Goal: Book appointment/travel/reservation

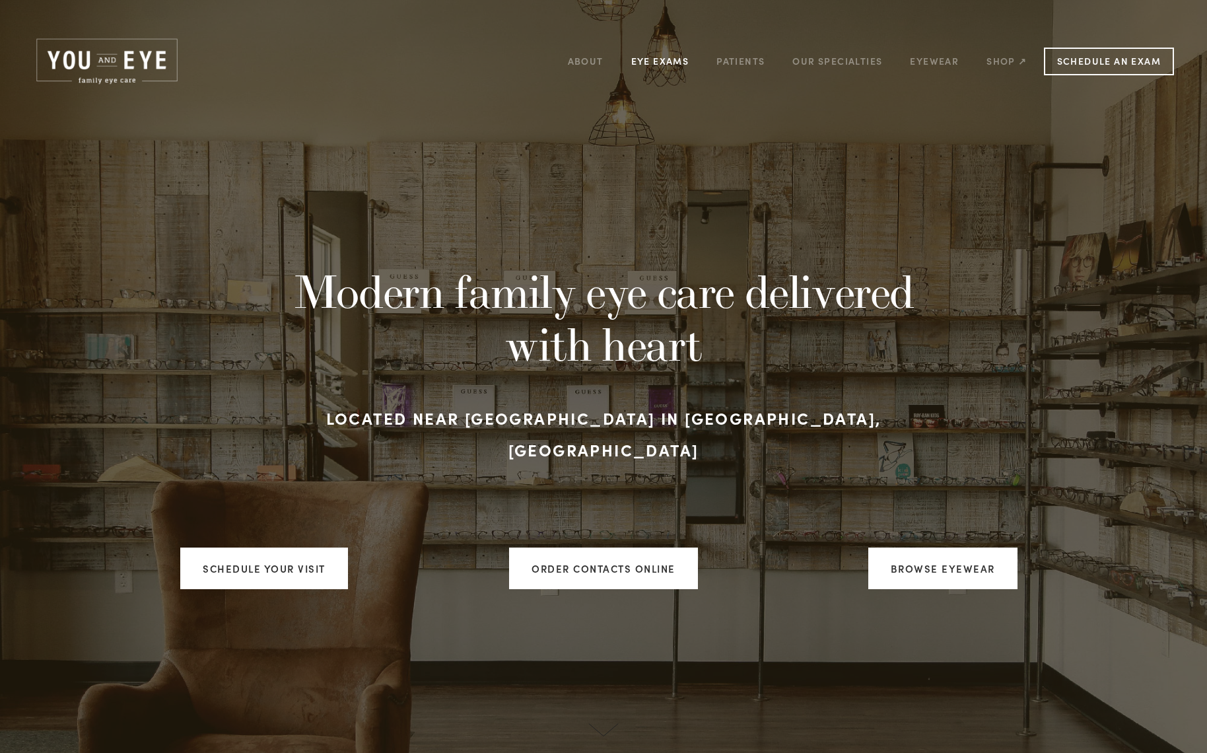
click at [667, 58] on link "Eye Exams" at bounding box center [660, 61] width 58 height 20
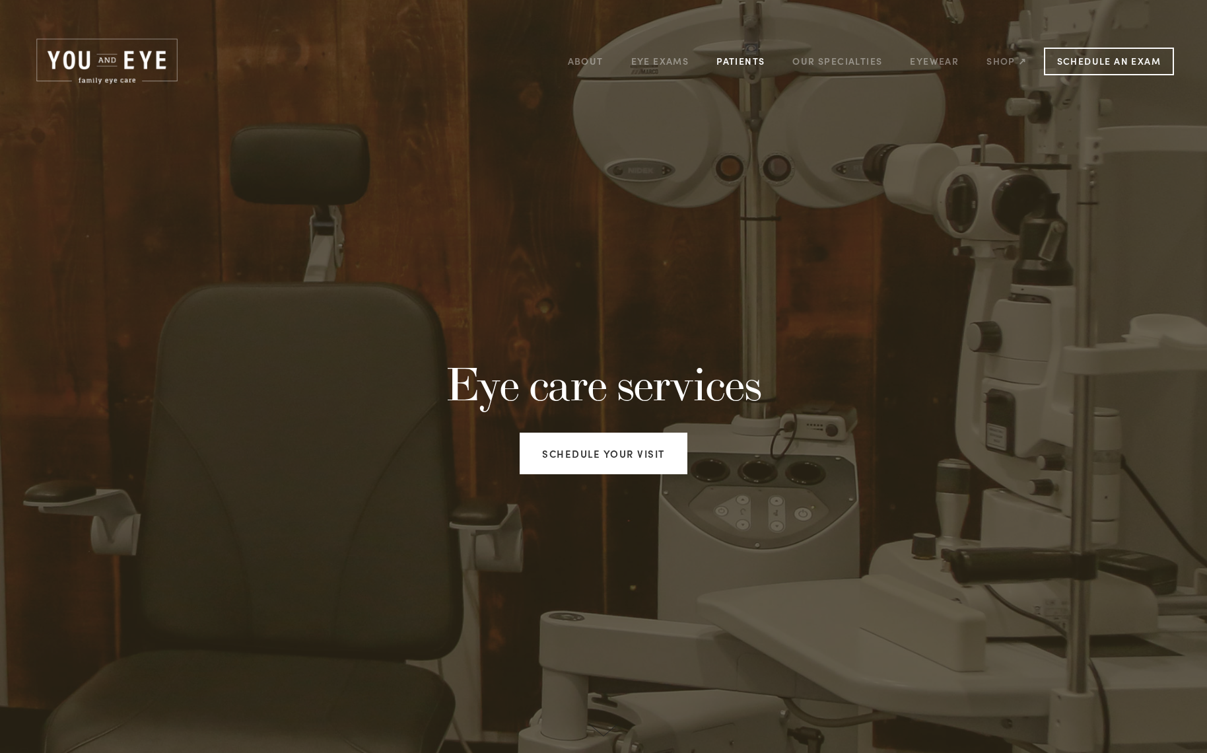
click at [747, 57] on link "Patients" at bounding box center [740, 61] width 48 height 20
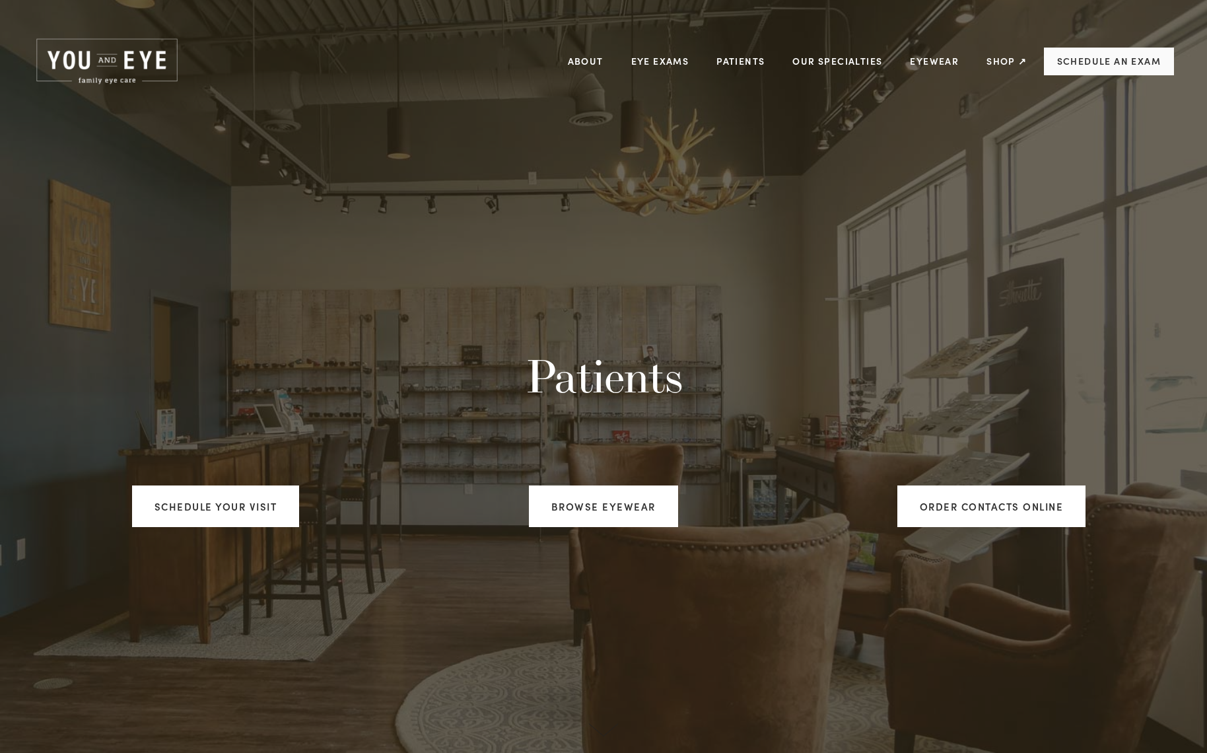
click at [1080, 59] on link "Schedule an Exam" at bounding box center [1109, 62] width 130 height 28
